Goal: Book appointment/travel/reservation

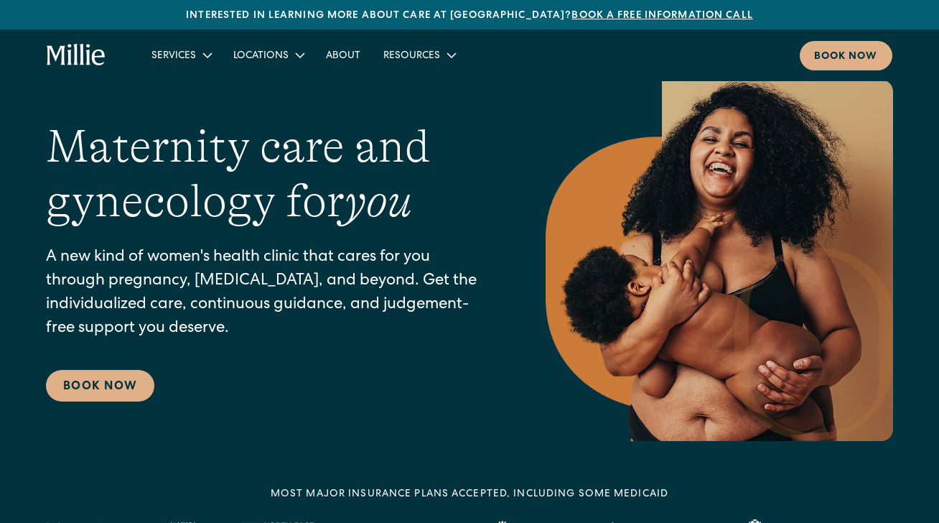
scroll to position [48, 0]
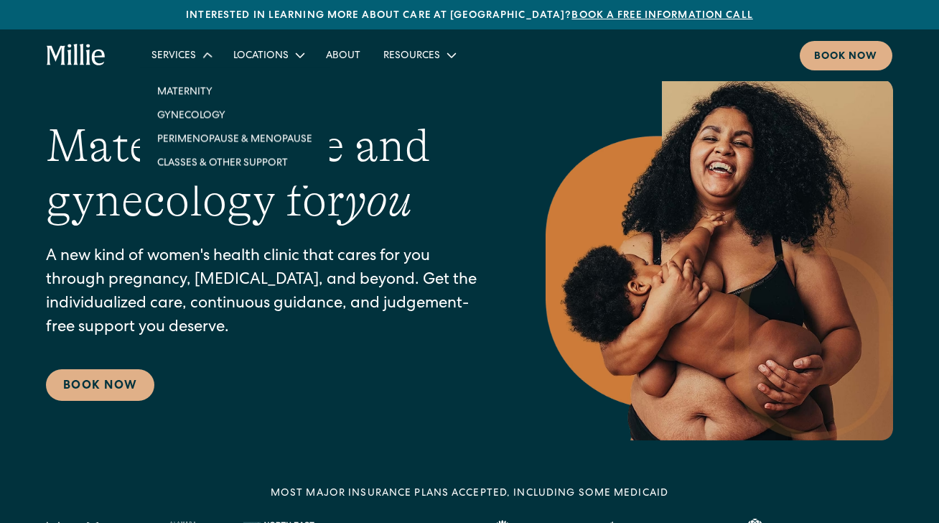
click at [204, 52] on icon at bounding box center [207, 54] width 19 height 19
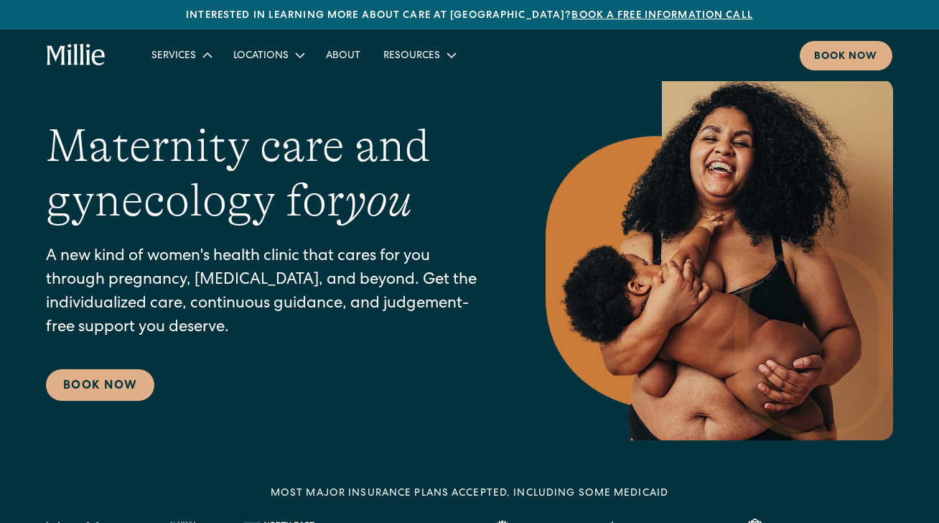
click at [205, 52] on icon at bounding box center [207, 55] width 17 height 17
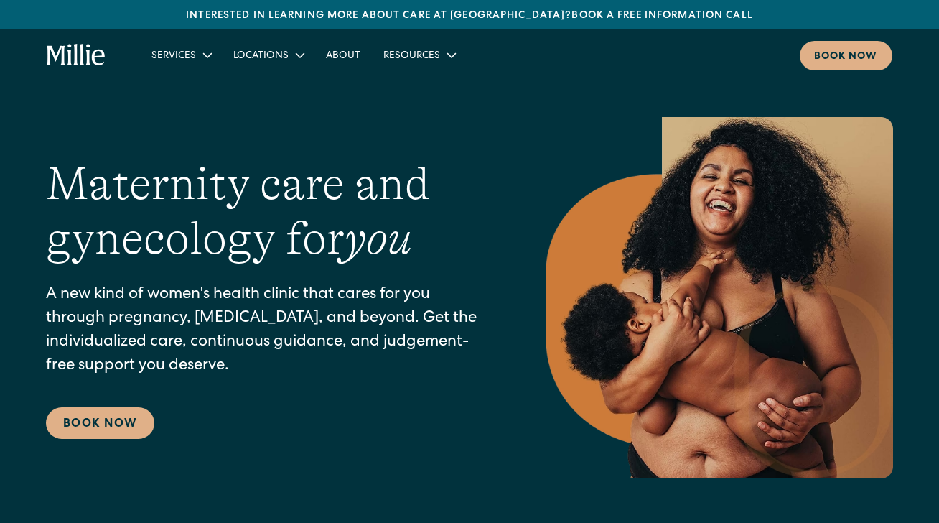
scroll to position [9, 0]
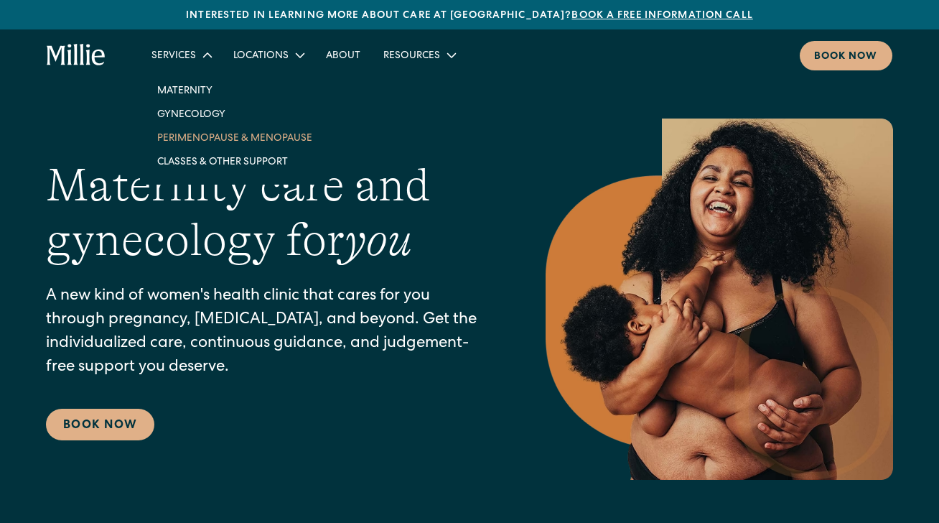
click at [195, 139] on link "Perimenopause & Menopause" at bounding box center [235, 138] width 178 height 24
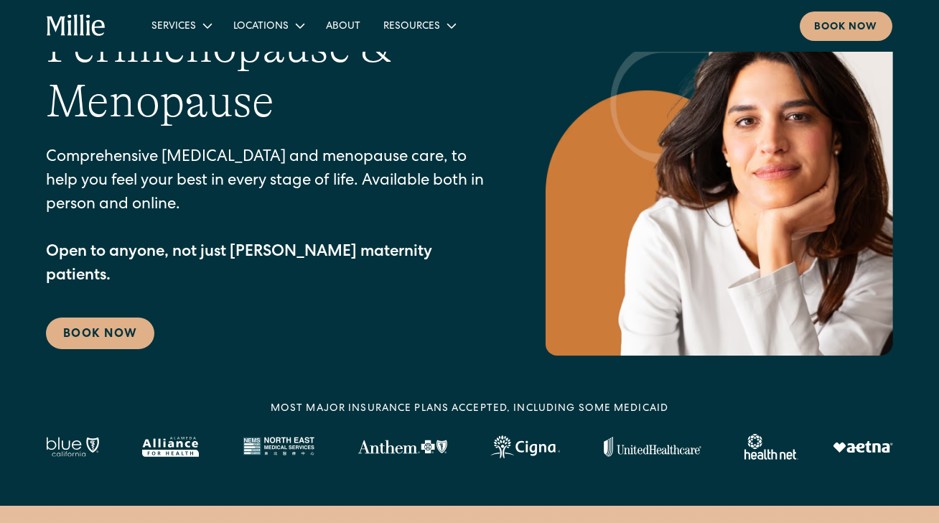
scroll to position [87, 0]
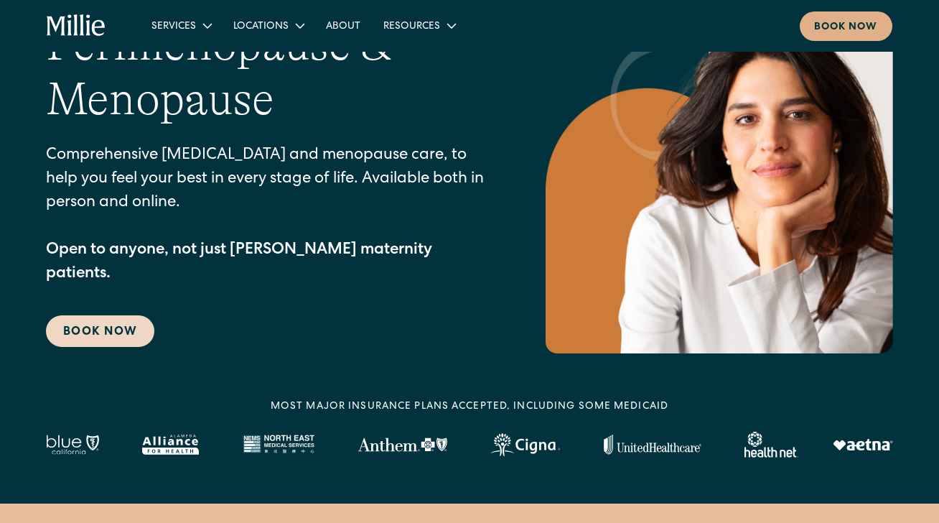
click at [114, 315] on link "Book Now" at bounding box center [100, 331] width 108 height 32
